Goal: Navigation & Orientation: Find specific page/section

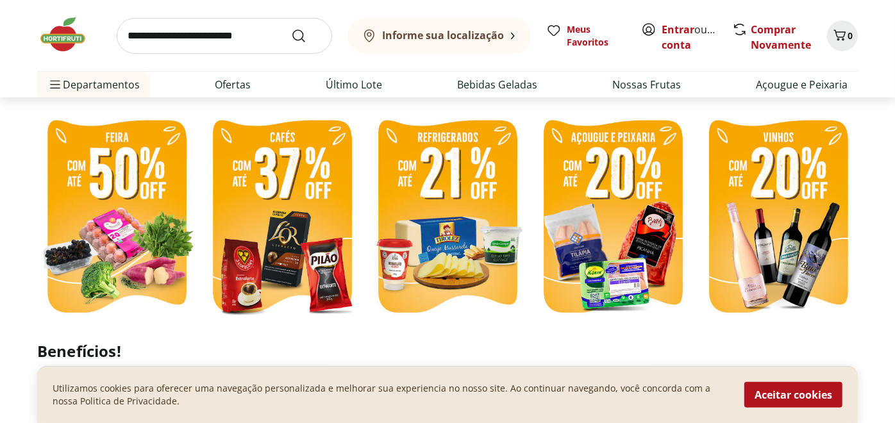
scroll to position [356, 0]
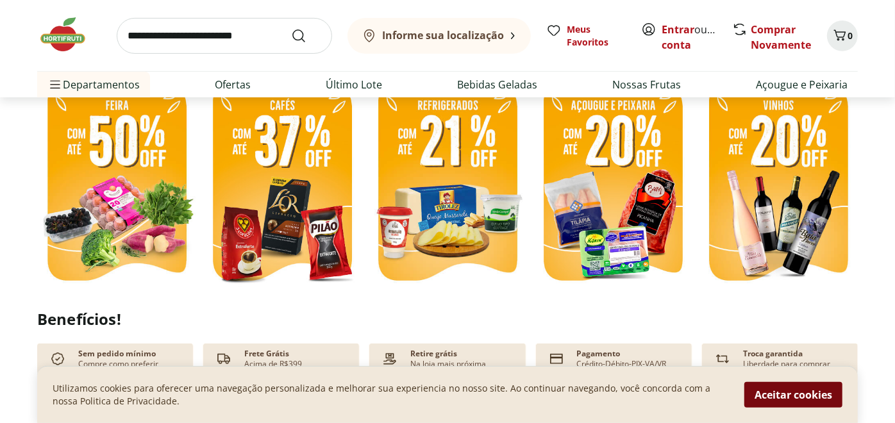
click at [776, 396] on button "Aceitar cookies" at bounding box center [793, 395] width 98 height 26
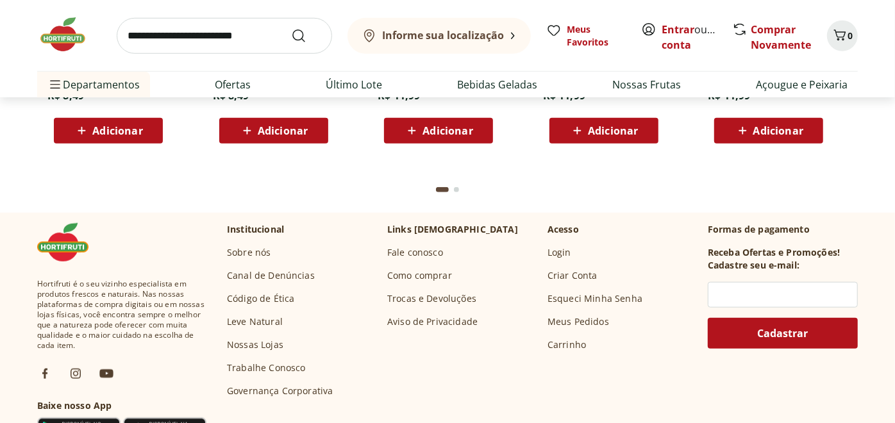
scroll to position [3774, 0]
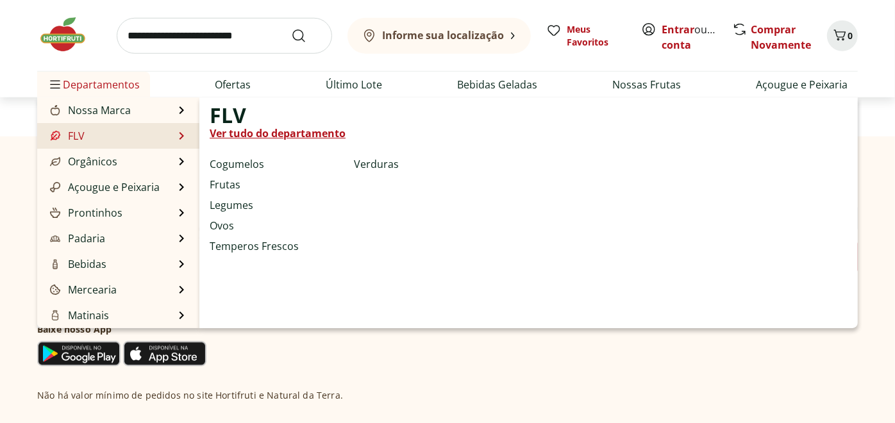
click at [99, 133] on li "FLV FLV Ver tudo do departamento Cogumelos Frutas Legumes Ovos Temperos Frescos…" at bounding box center [118, 136] width 162 height 26
click at [245, 131] on link "Ver tudo do departamento" at bounding box center [278, 133] width 136 height 15
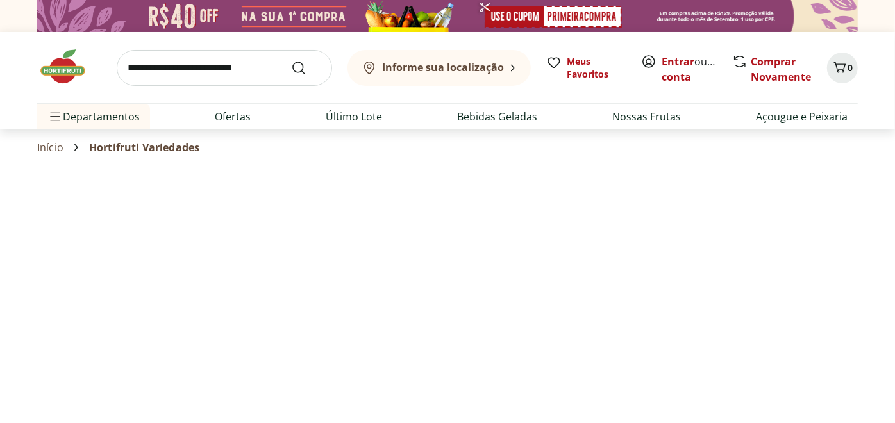
select select "**********"
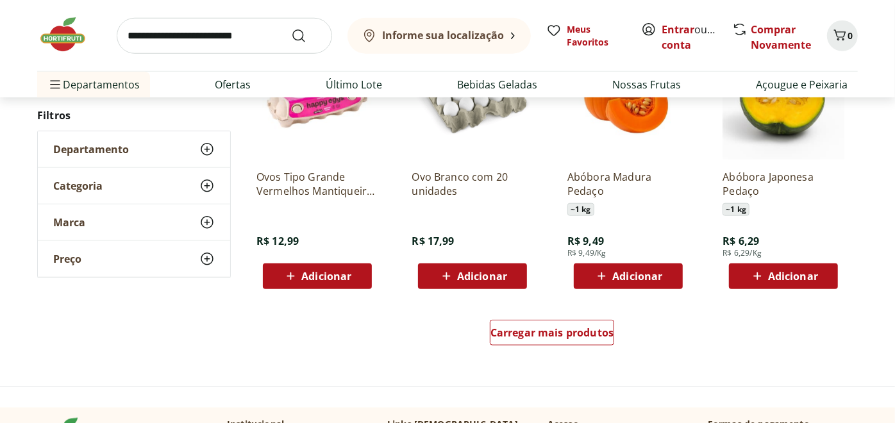
scroll to position [783, 0]
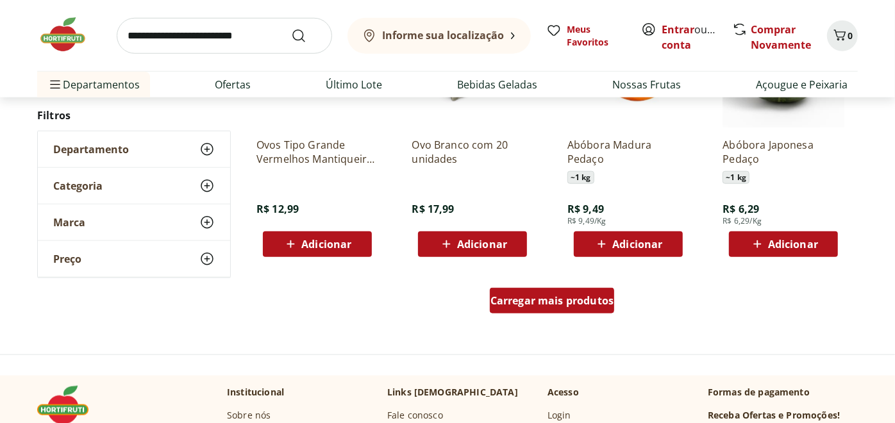
click at [558, 303] on span "Carregar mais produtos" at bounding box center [552, 301] width 124 height 10
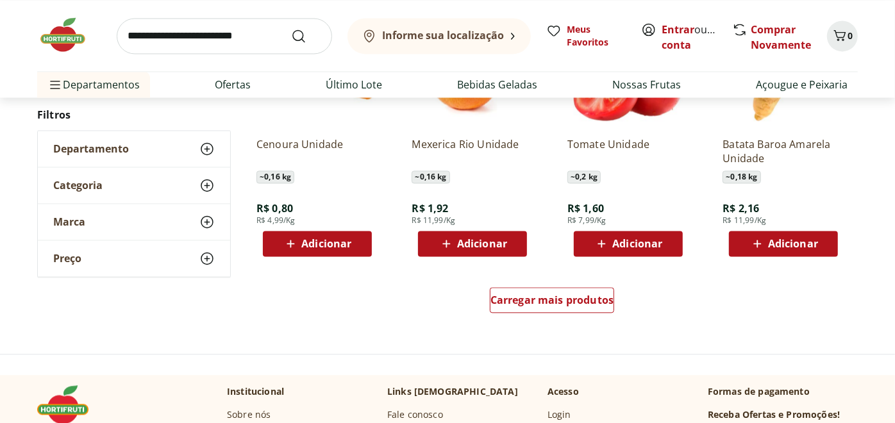
scroll to position [1638, 0]
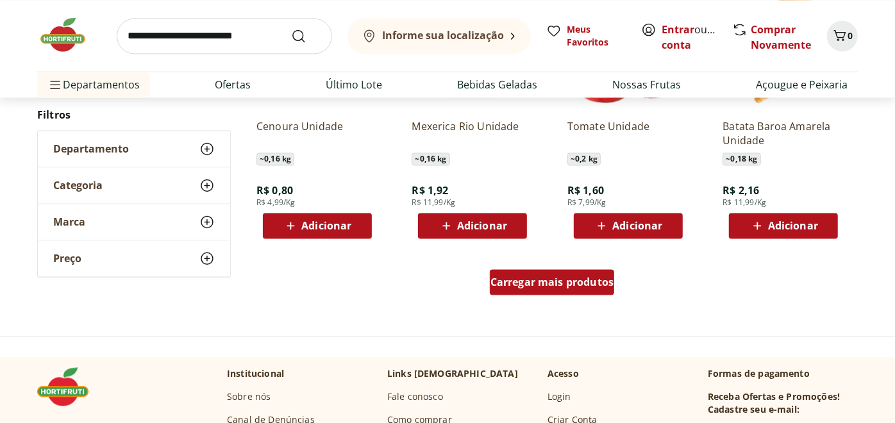
click at [562, 278] on span "Carregar mais produtos" at bounding box center [552, 282] width 124 height 10
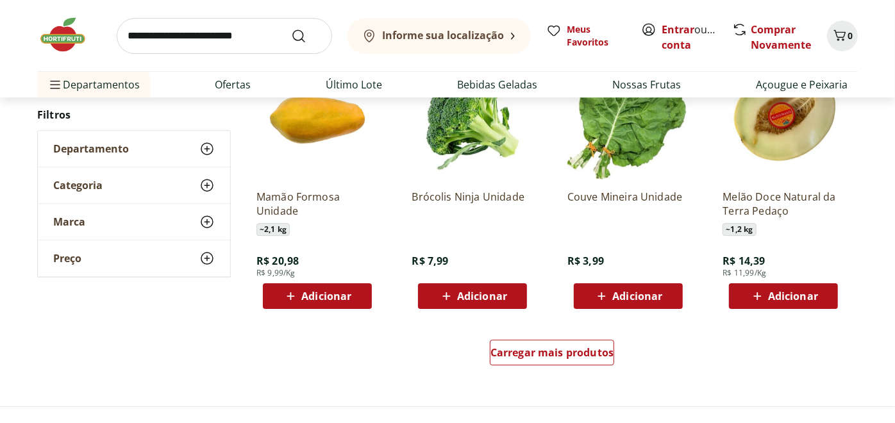
scroll to position [2421, 0]
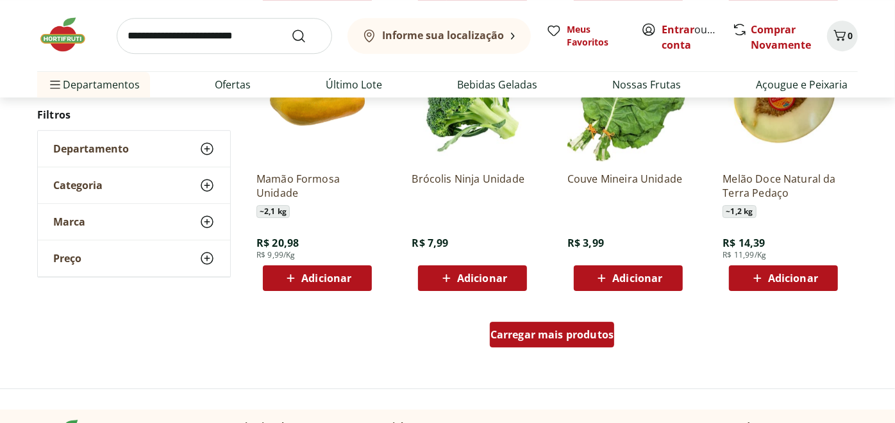
click at [568, 341] on div "Carregar mais produtos" at bounding box center [552, 335] width 125 height 26
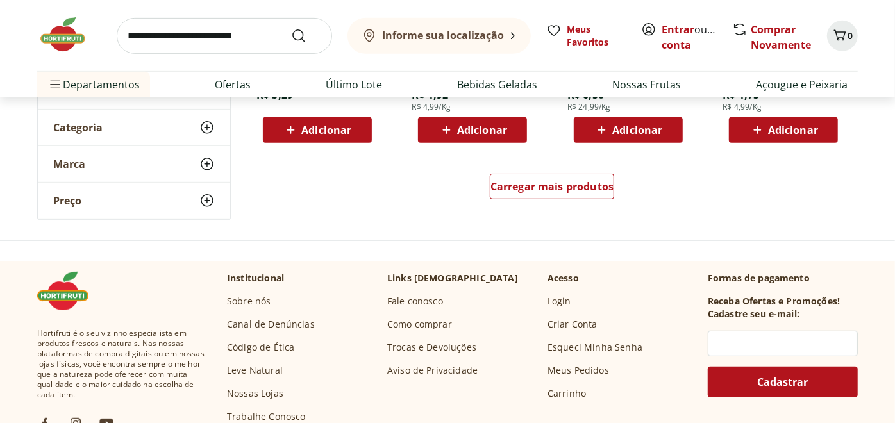
scroll to position [3419, 0]
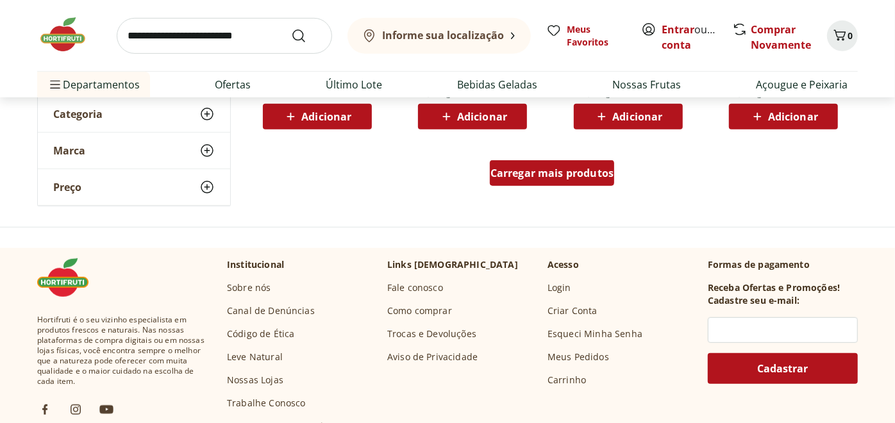
click at [553, 168] on span "Carregar mais produtos" at bounding box center [552, 173] width 124 height 10
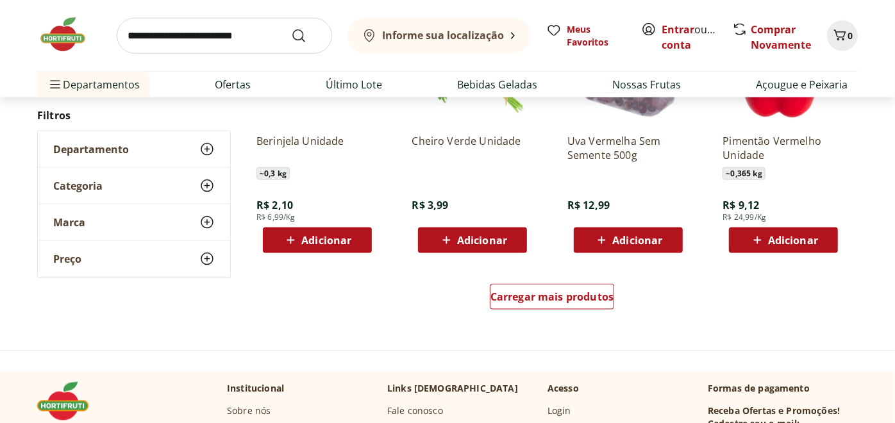
scroll to position [4202, 0]
